Goal: Task Accomplishment & Management: Manage account settings

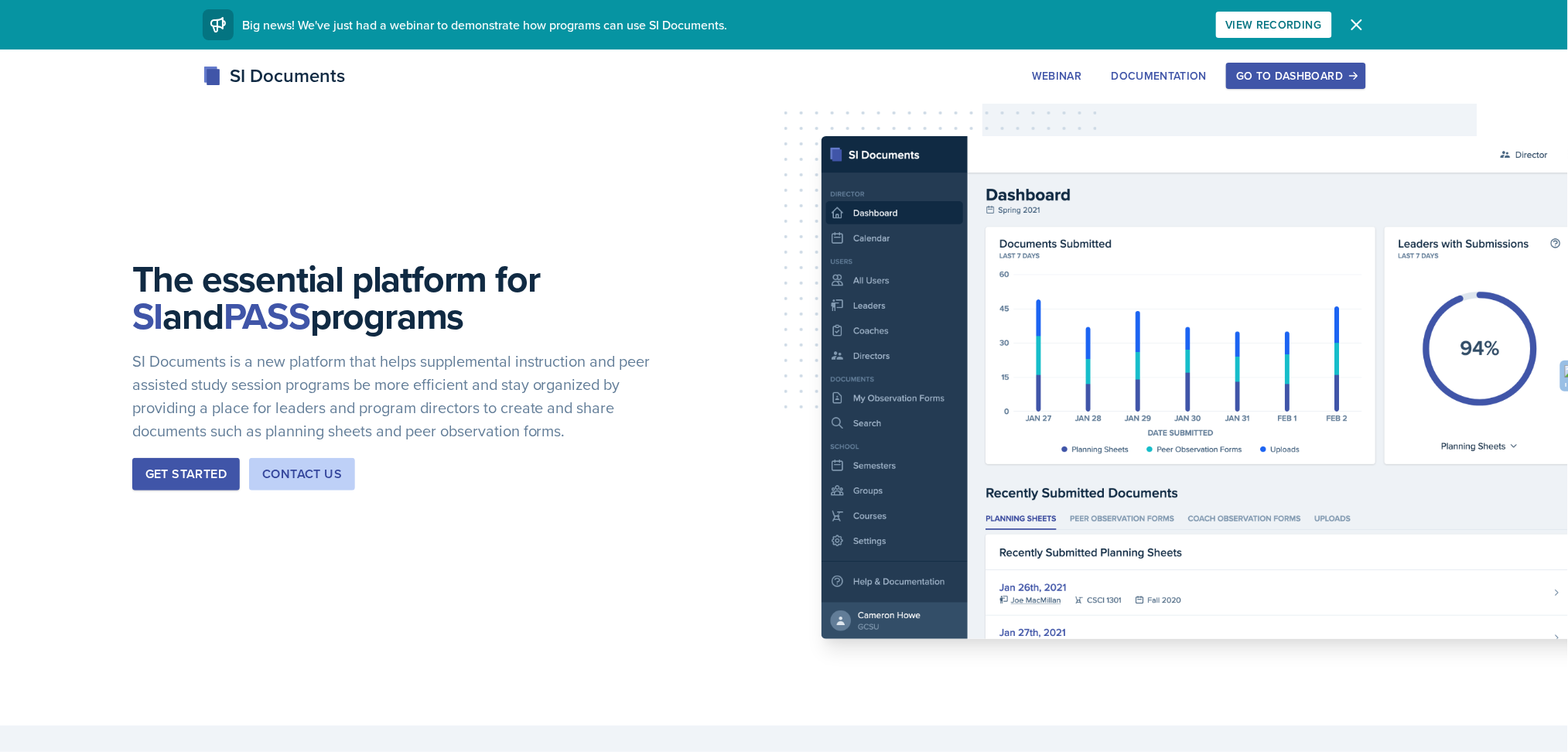
click at [261, 82] on div "SI Documents" at bounding box center [274, 76] width 143 height 28
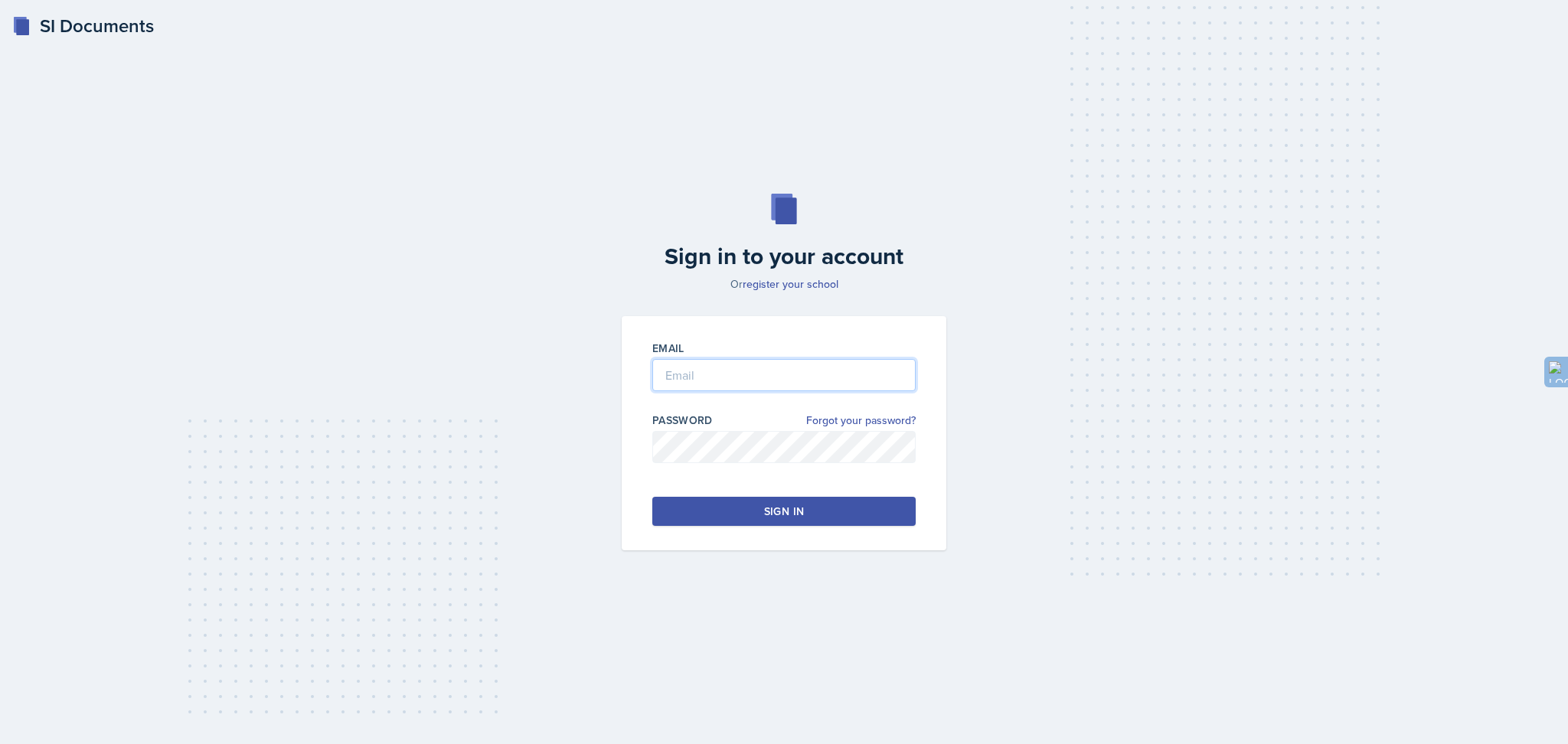
type input "[EMAIL_ADDRESS][DOMAIN_NAME]"
click at [738, 509] on button "Sign in" at bounding box center [784, 511] width 263 height 29
